Goal: Information Seeking & Learning: Learn about a topic

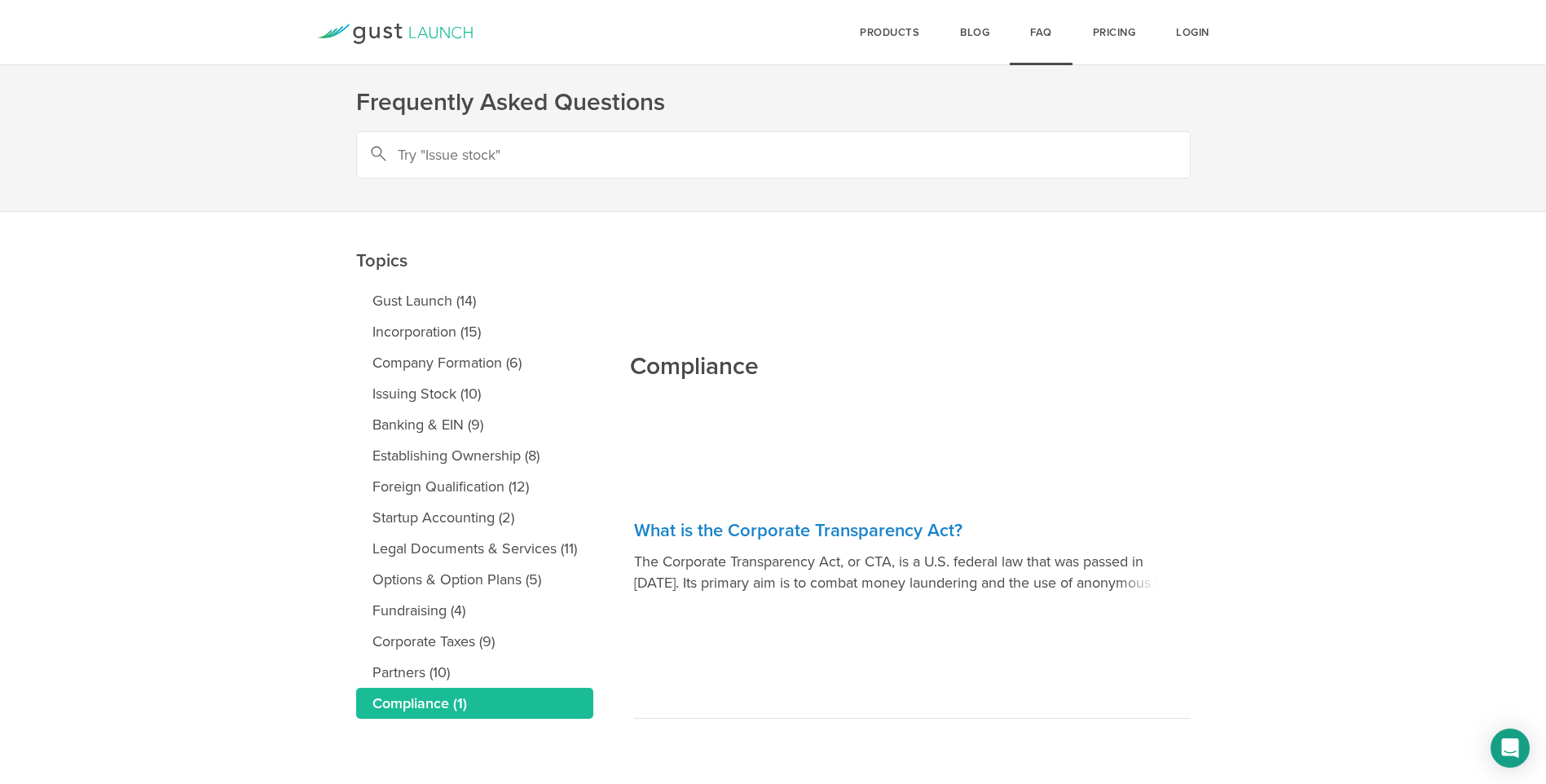
click at [140, 336] on main "Topics Gust Launch (14) Incorporation (15) Company Formation (6) Issuing Stock …" at bounding box center [773, 497] width 1546 height 572
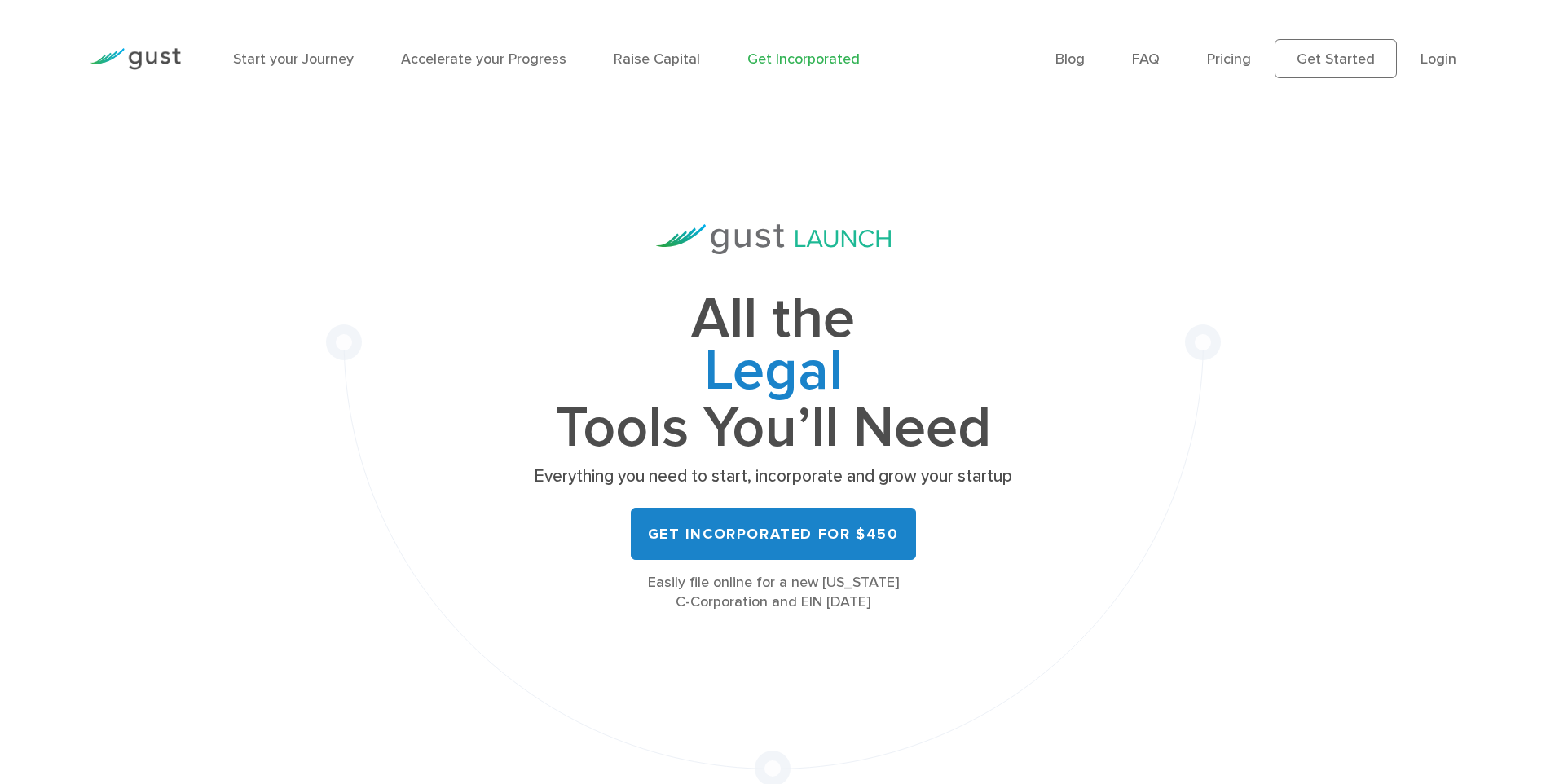
click at [527, 371] on div "All the Legal Cap Table Fundraising Governance Tools You’ll Need Everything you…" at bounding box center [773, 452] width 895 height 669
click at [466, 460] on div "All the Legal Cap Table Fundraising Governance Tools You’ll Need Everything you…" at bounding box center [773, 452] width 895 height 669
click at [521, 315] on div "All the Legal Cap Table Fundraising Governance Tools You’ll Need Everything you…" at bounding box center [773, 452] width 895 height 669
